Goal: Transaction & Acquisition: Download file/media

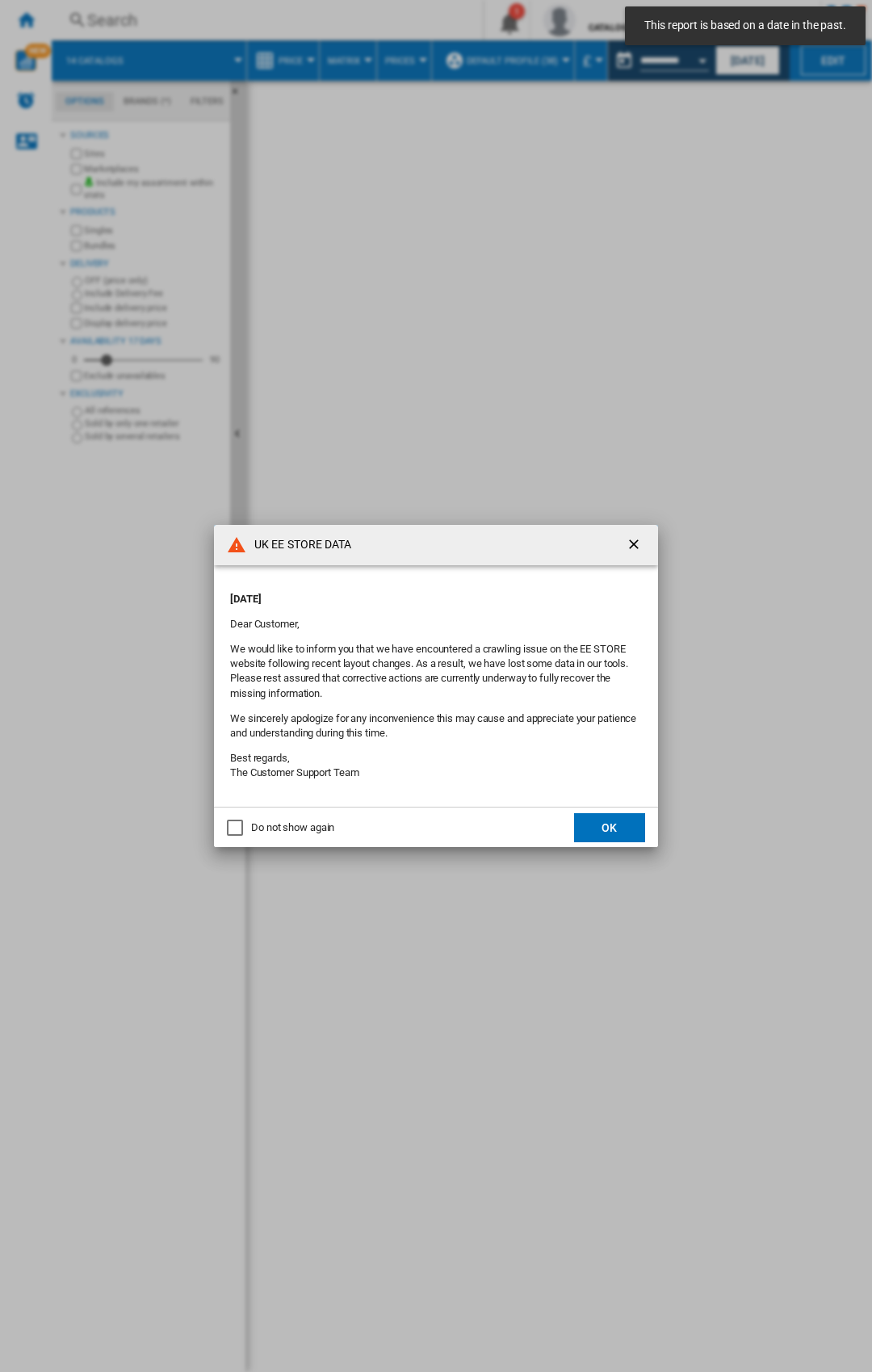
drag, startPoint x: 302, startPoint y: 828, endPoint x: 312, endPoint y: 826, distance: 10.2
click at [302, 828] on div "Do not show again" at bounding box center [293, 827] width 83 height 14
click at [613, 831] on button "OK" at bounding box center [610, 827] width 71 height 29
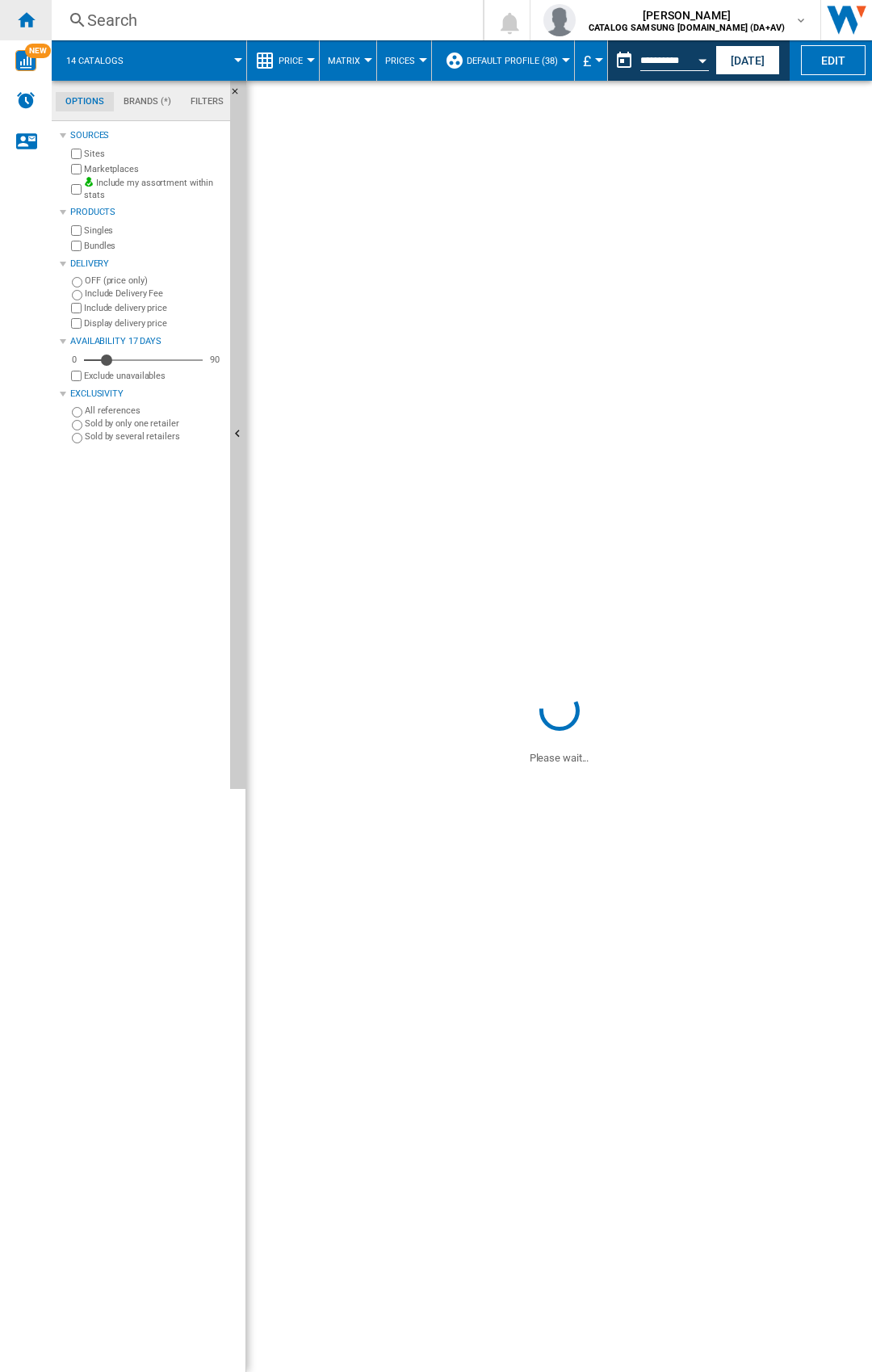
click at [32, 30] on div "Home" at bounding box center [26, 20] width 52 height 41
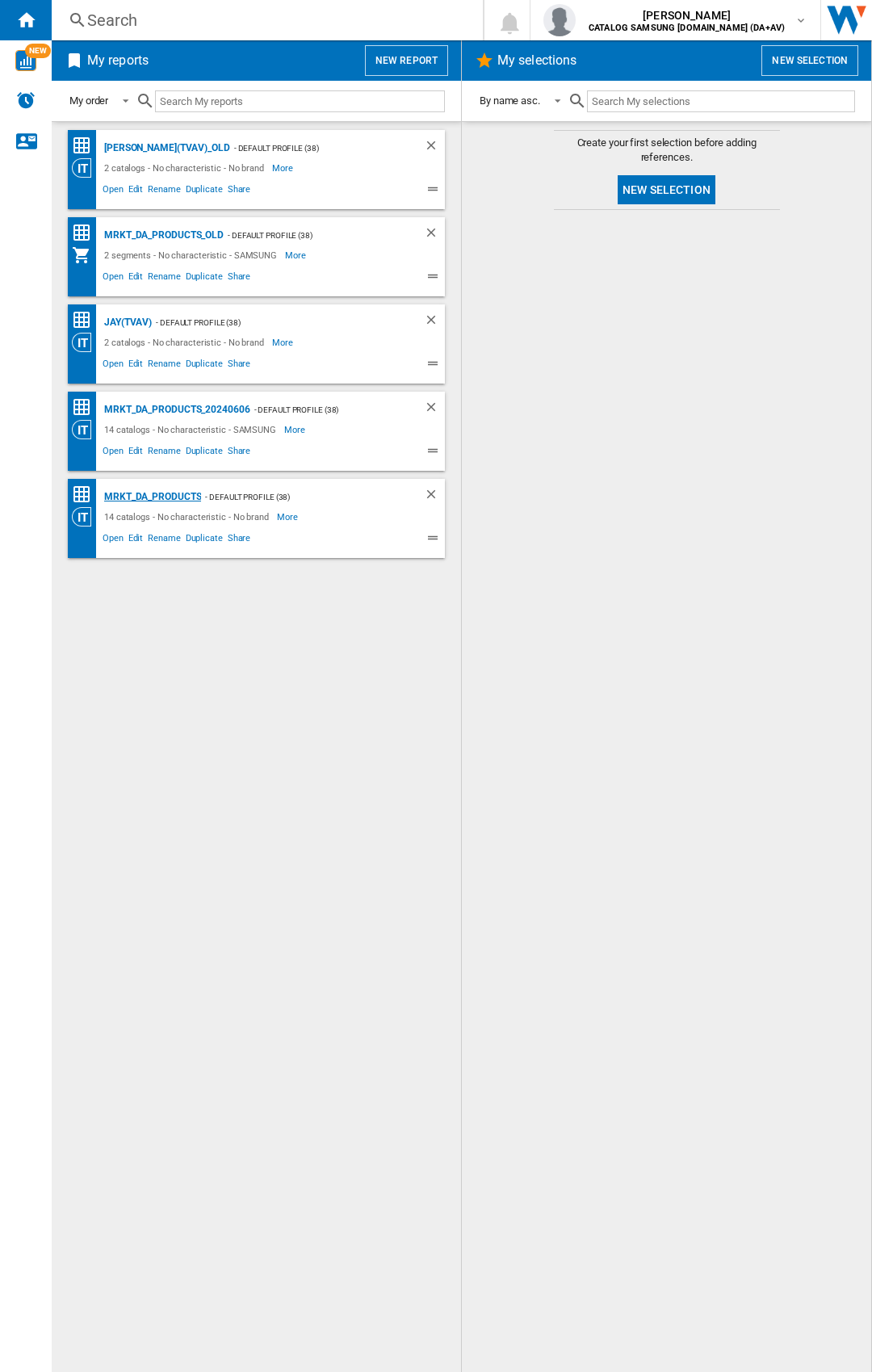
click at [170, 497] on div "MRKT_DA_PRODUCTS" at bounding box center [151, 496] width 101 height 20
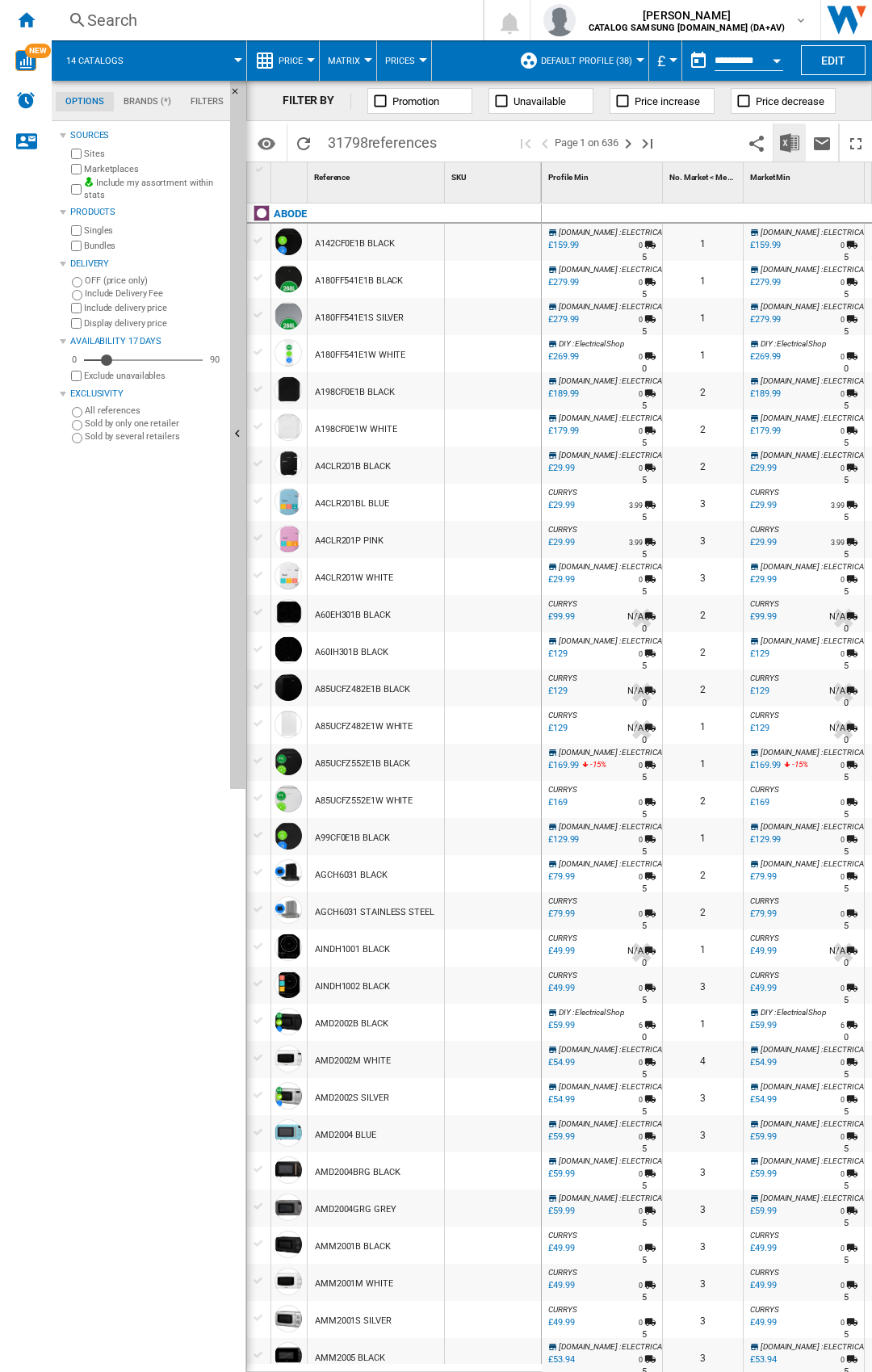
click at [790, 136] on img "Download in Excel" at bounding box center [790, 143] width 19 height 19
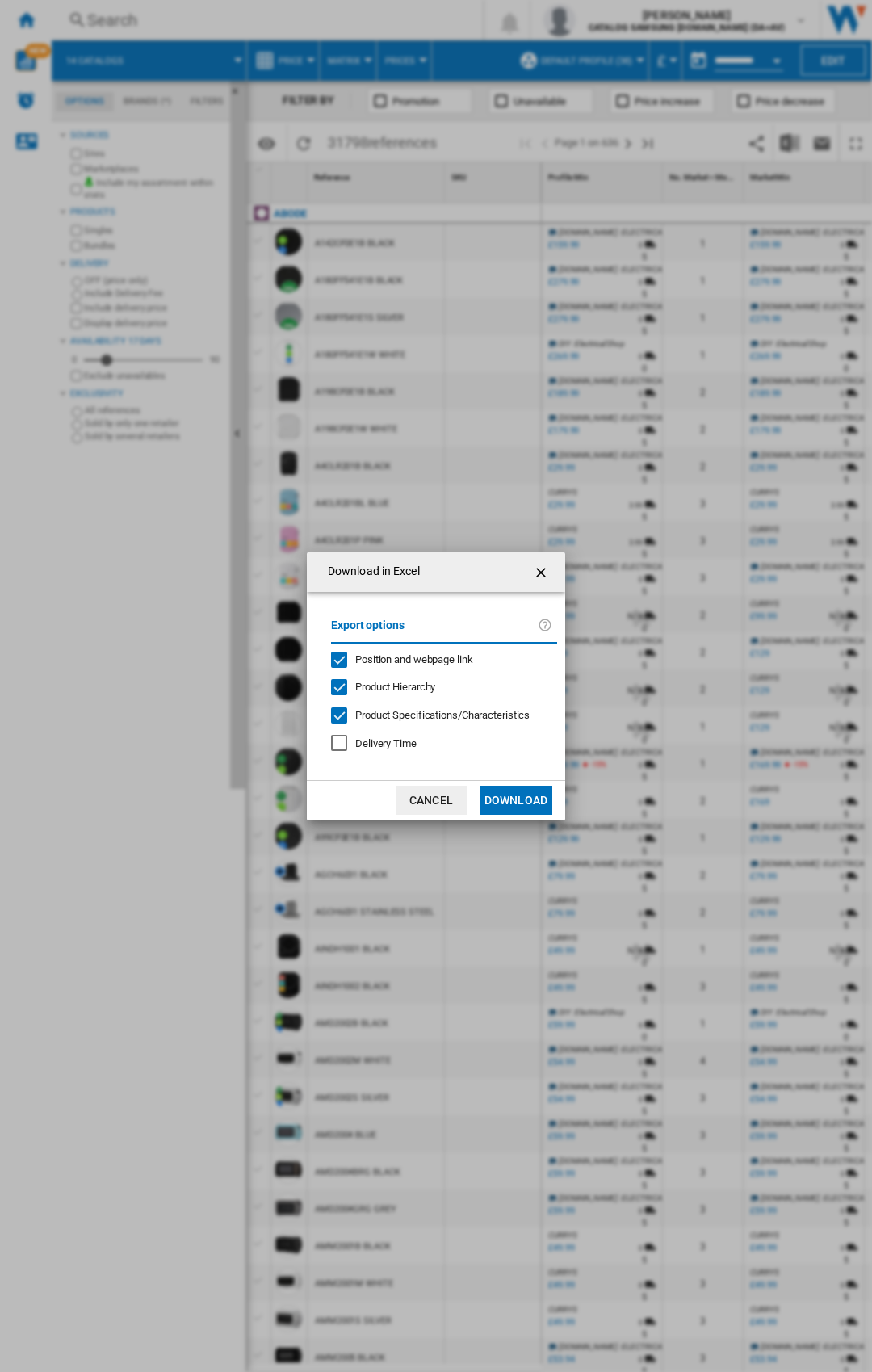
click at [388, 658] on span "Position and webpage link" at bounding box center [414, 659] width 118 height 13
click at [525, 800] on button "Download" at bounding box center [516, 800] width 72 height 29
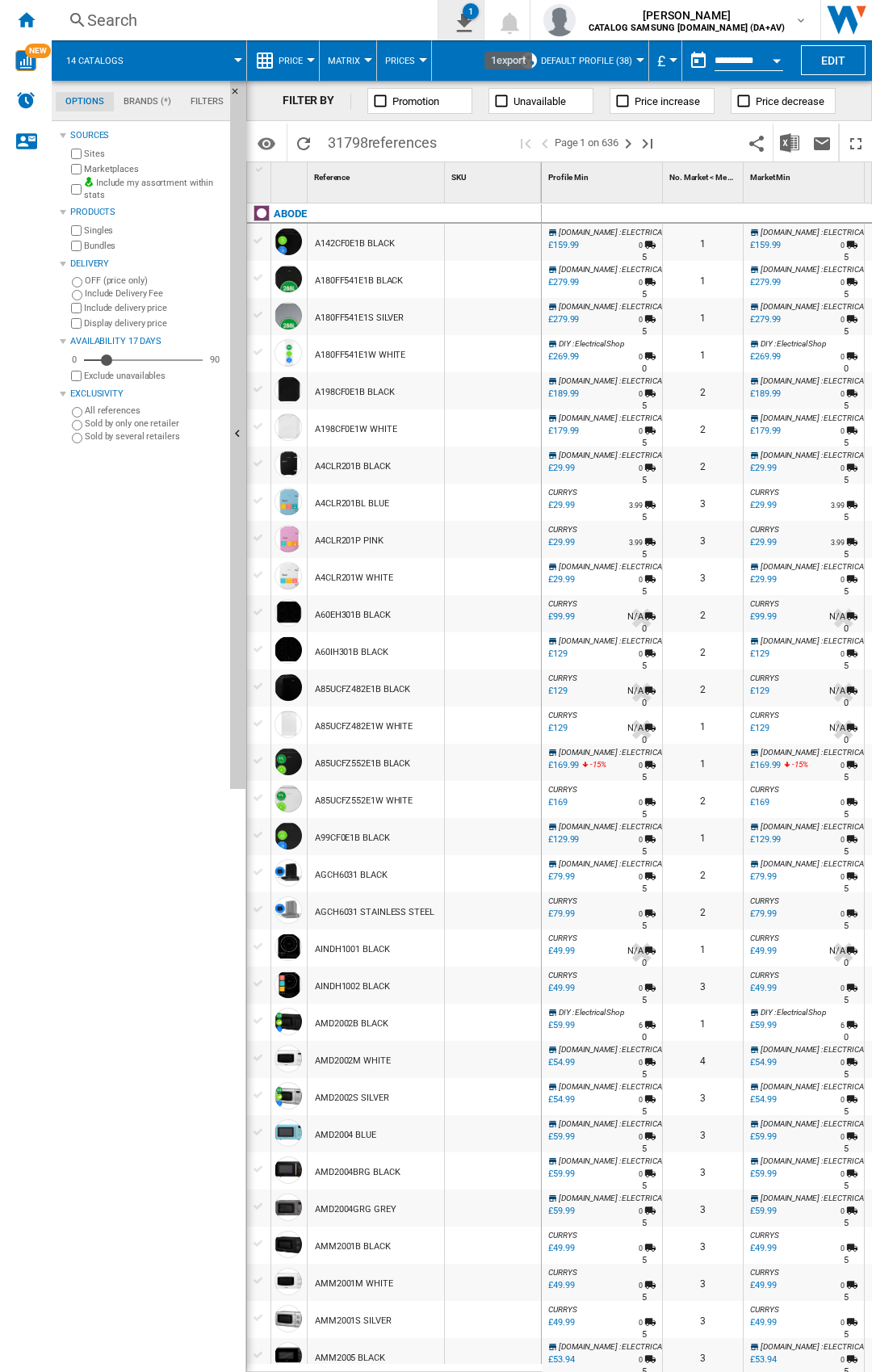
click at [471, 28] on ng-md-icon "1\a export" at bounding box center [461, 20] width 19 height 20
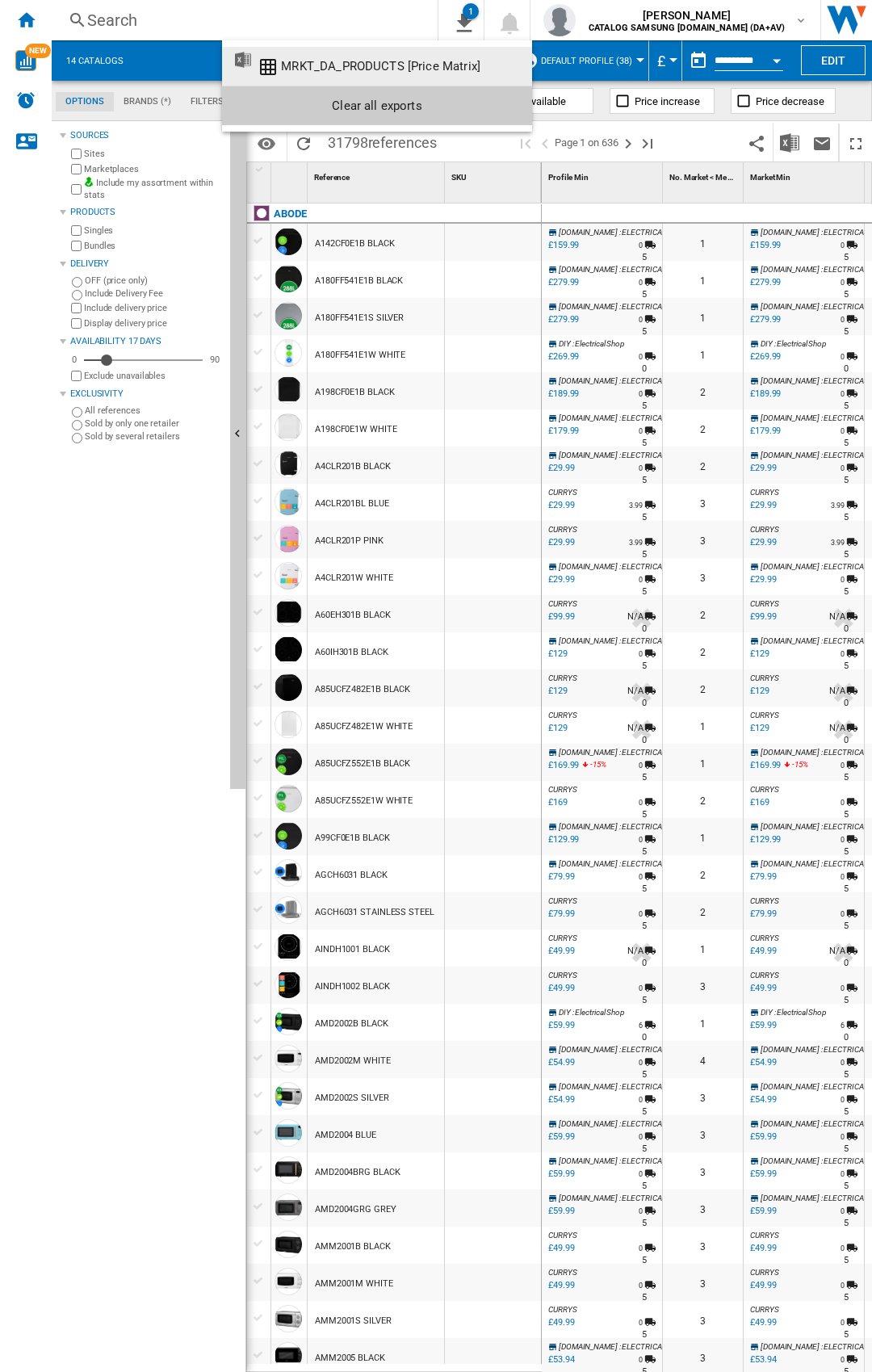
click at [512, 23] on md-backdrop at bounding box center [436, 686] width 872 height 1372
